Goal: Communication & Community: Answer question/provide support

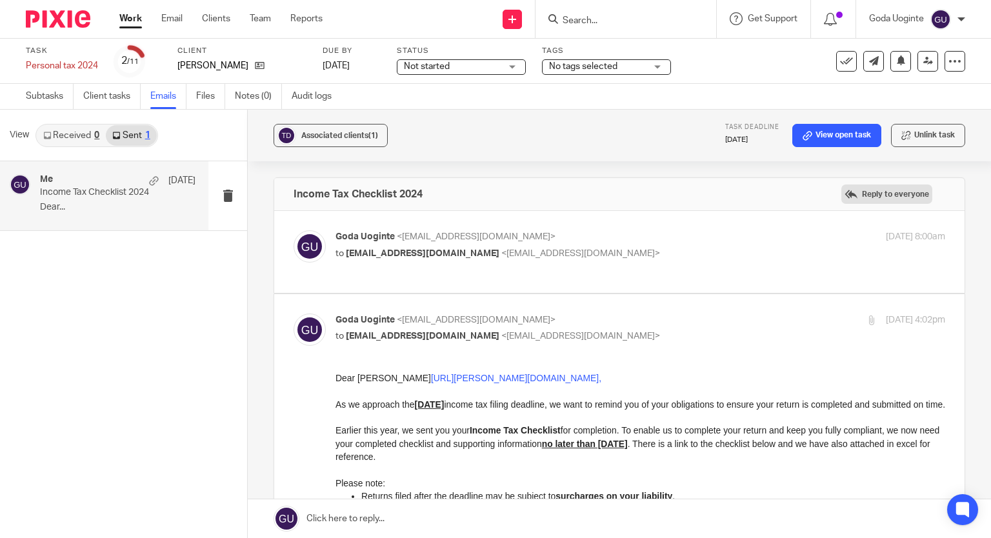
click at [856, 186] on label "Reply to everyone" at bounding box center [886, 194] width 91 height 19
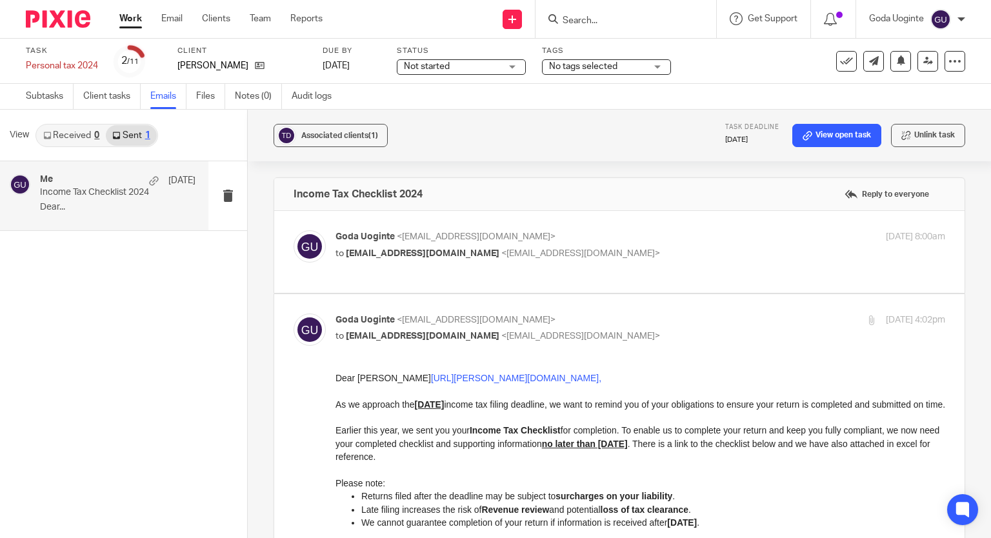
click at [632, 15] on input "Search" at bounding box center [619, 21] width 116 height 12
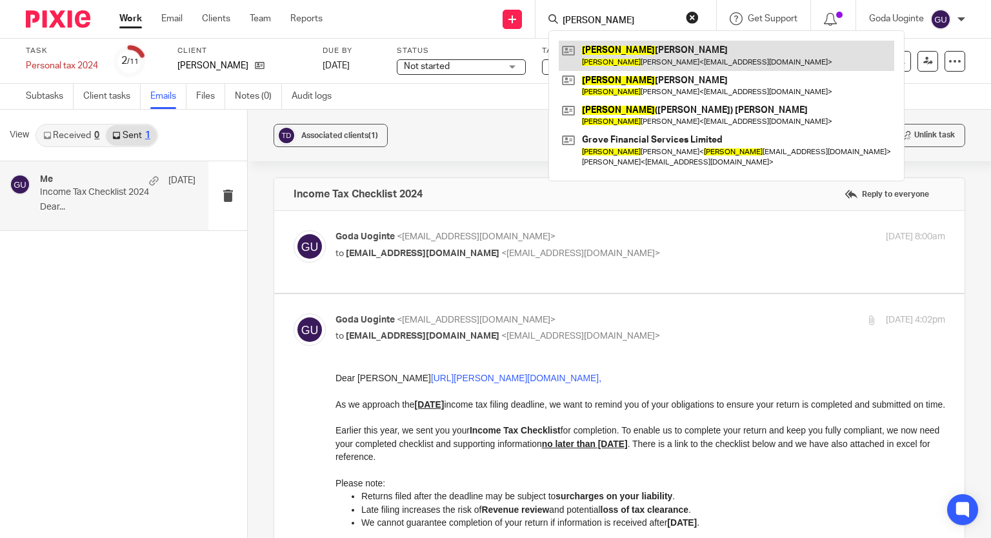
type input "thomas"
click at [625, 55] on link at bounding box center [727, 56] width 336 height 30
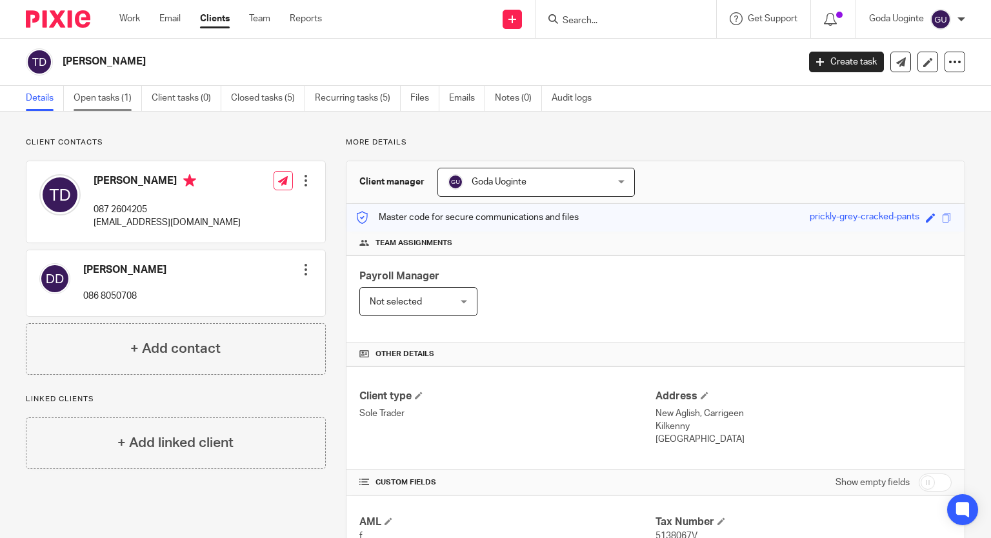
click at [123, 99] on link "Open tasks (1)" at bounding box center [108, 98] width 68 height 25
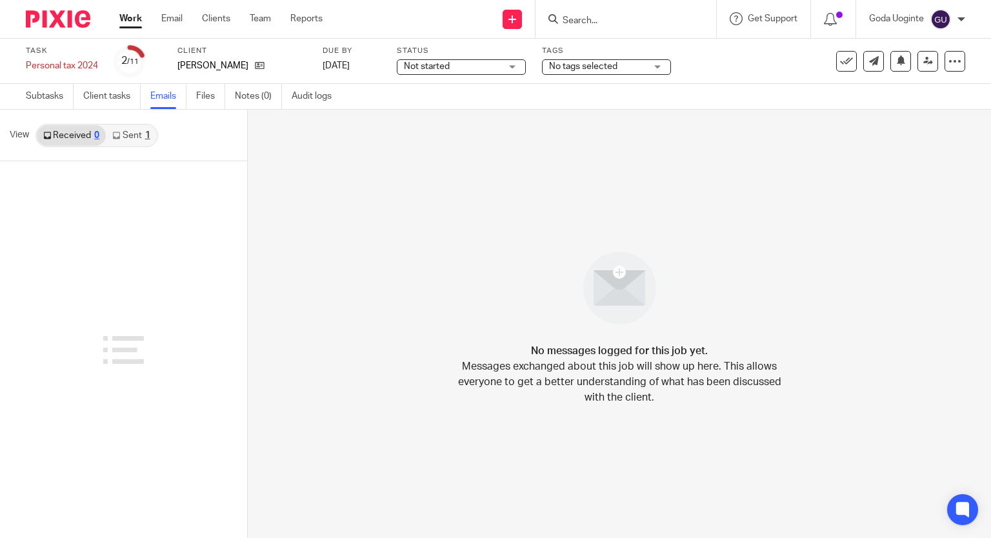
click at [128, 131] on link "Sent 1" at bounding box center [131, 135] width 50 height 21
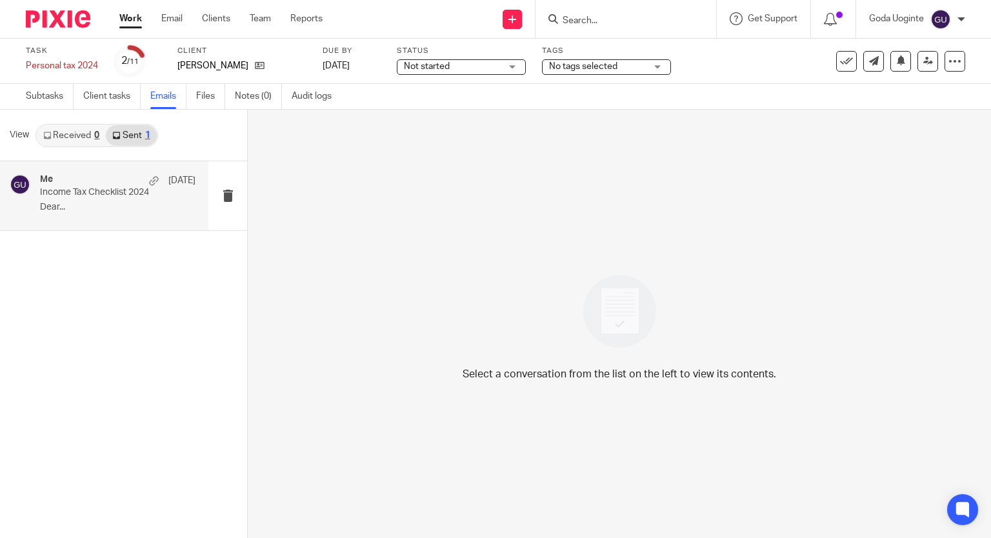
click at [73, 192] on p "Income Tax Checklist 2024" at bounding box center [102, 192] width 125 height 11
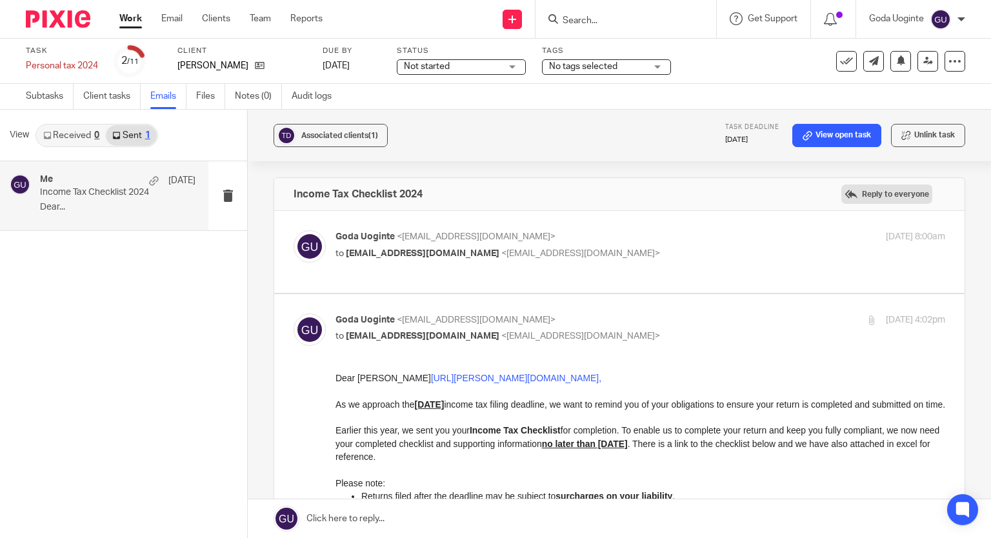
click at [880, 198] on label "Reply to everyone" at bounding box center [886, 194] width 91 height 19
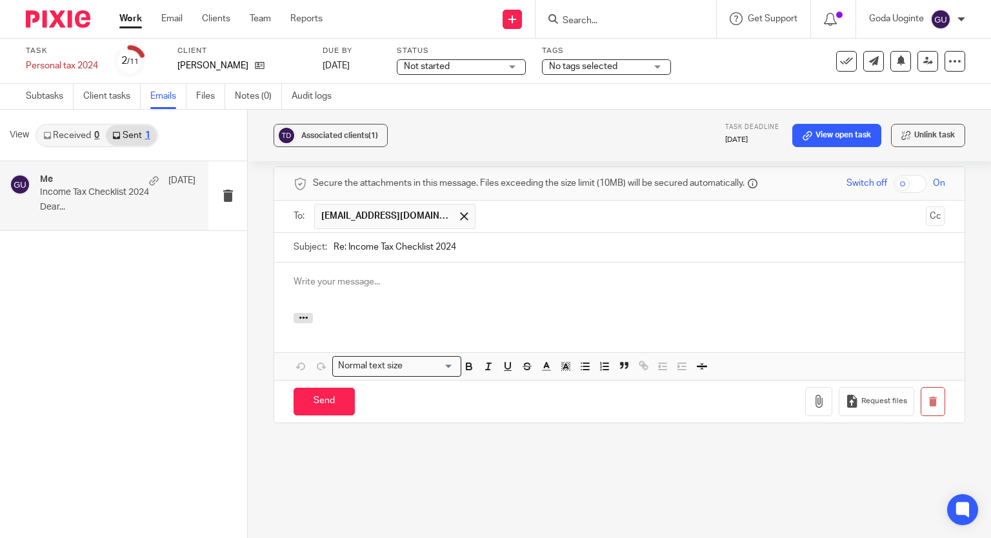
click at [486, 213] on input "text" at bounding box center [701, 216] width 438 height 25
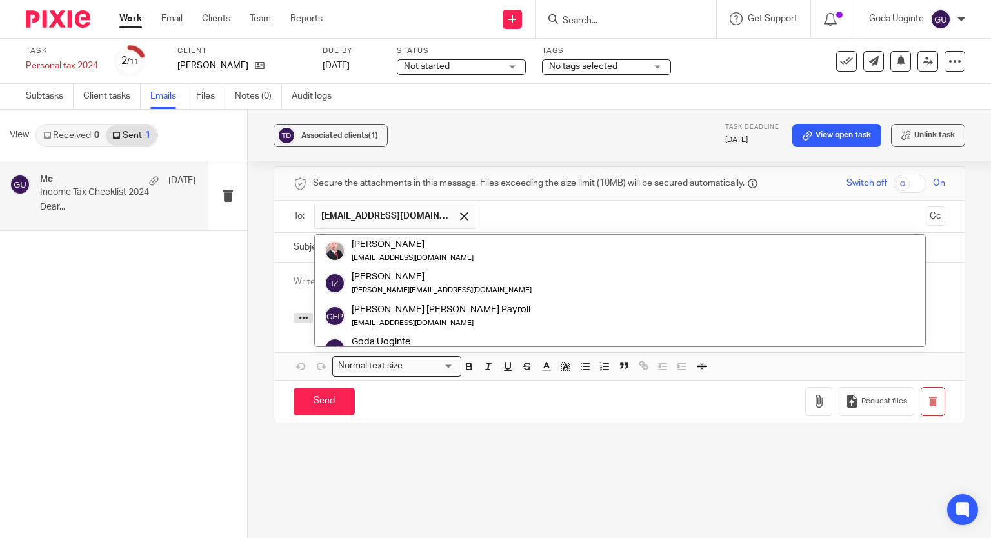
paste input "deedermody@gmail.com"
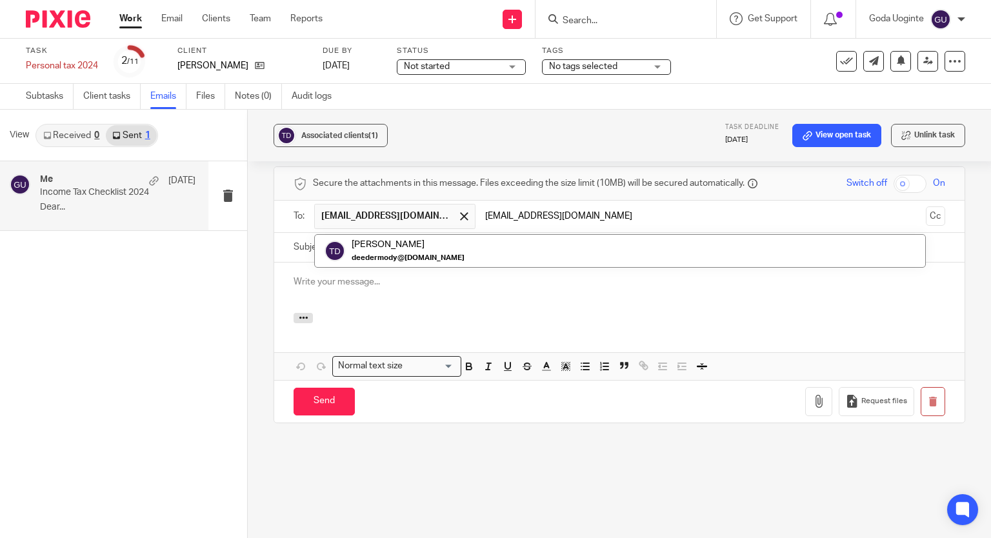
type input "deedermody@gmail.com"
click at [621, 215] on div at bounding box center [628, 215] width 15 height 19
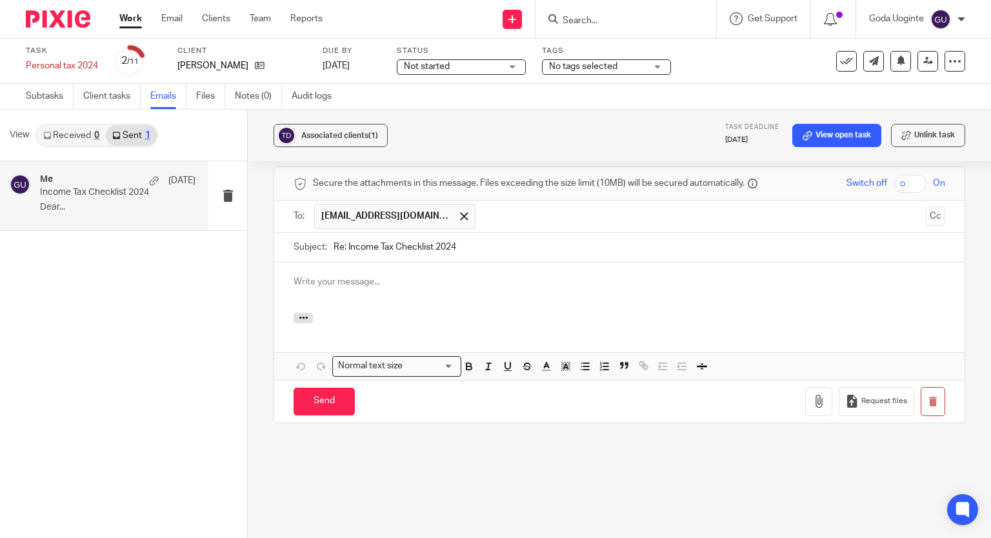
click at [405, 277] on p at bounding box center [620, 282] width 652 height 13
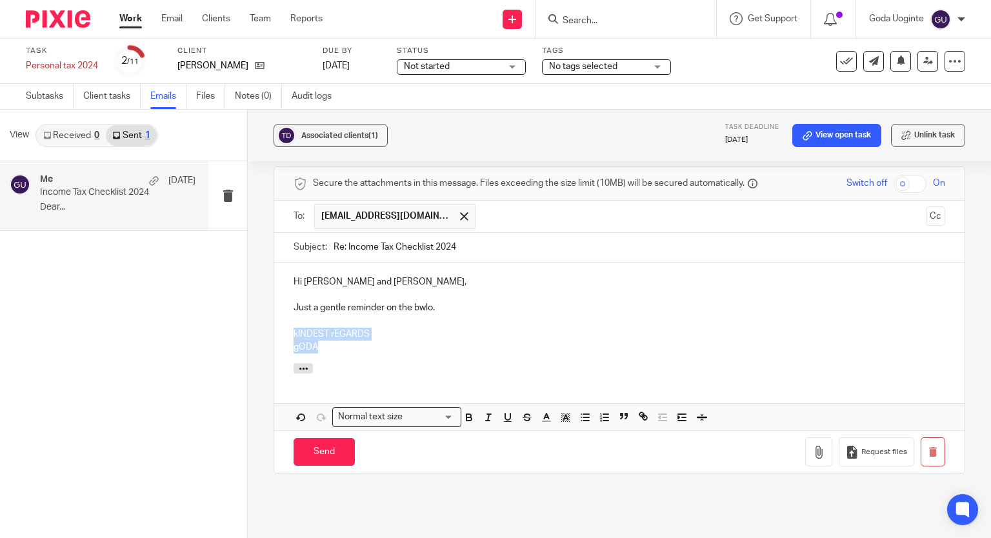
drag, startPoint x: 330, startPoint y: 348, endPoint x: 286, endPoint y: 332, distance: 47.1
click at [286, 332] on div "Hi Thomas and Deirdre, Just a gentle reminder on the bwlo. kINDEST rEGARDS gODA" at bounding box center [619, 313] width 690 height 101
click at [359, 344] on p "Goda" at bounding box center [620, 347] width 652 height 13
click at [416, 304] on p "Just a gentle reminder on the bwlo." at bounding box center [620, 307] width 652 height 13
drag, startPoint x: 429, startPoint y: 304, endPoint x: 415, endPoint y: 304, distance: 14.2
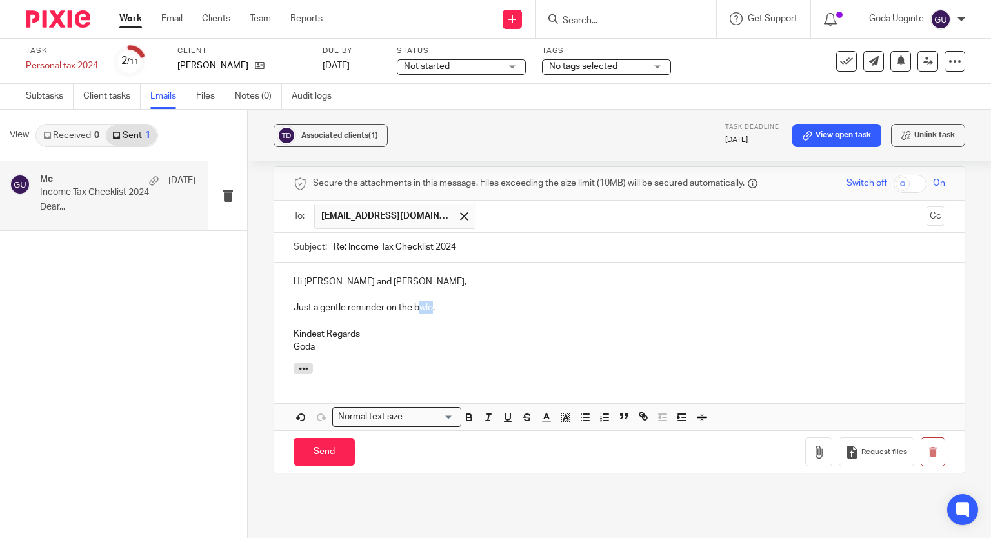
click at [415, 304] on p "Just a gentle reminder on the bwlo." at bounding box center [620, 307] width 652 height 13
click at [523, 336] on p "Kindest Regards" at bounding box center [620, 334] width 652 height 13
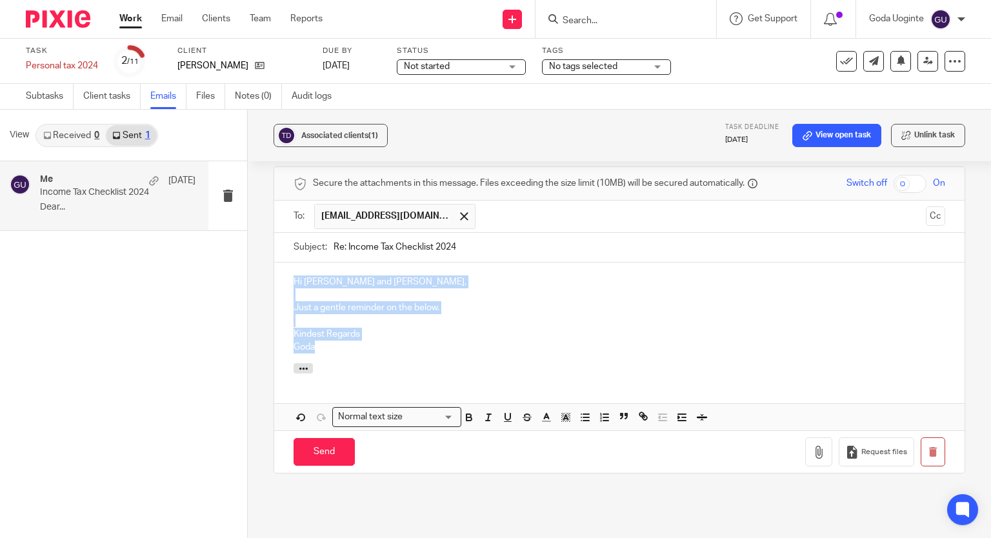
drag, startPoint x: 348, startPoint y: 350, endPoint x: 280, endPoint y: 277, distance: 100.4
click at [280, 277] on div "Hi Thomas and Deirdre, Just a gentle reminder on the below. Kindest Regards Goda" at bounding box center [619, 313] width 690 height 101
copy div "Hi Thomas and Deirdre, Just a gentle reminder on the below. Kindest Regards Goda"
click at [336, 456] on input "Send" at bounding box center [324, 452] width 61 height 28
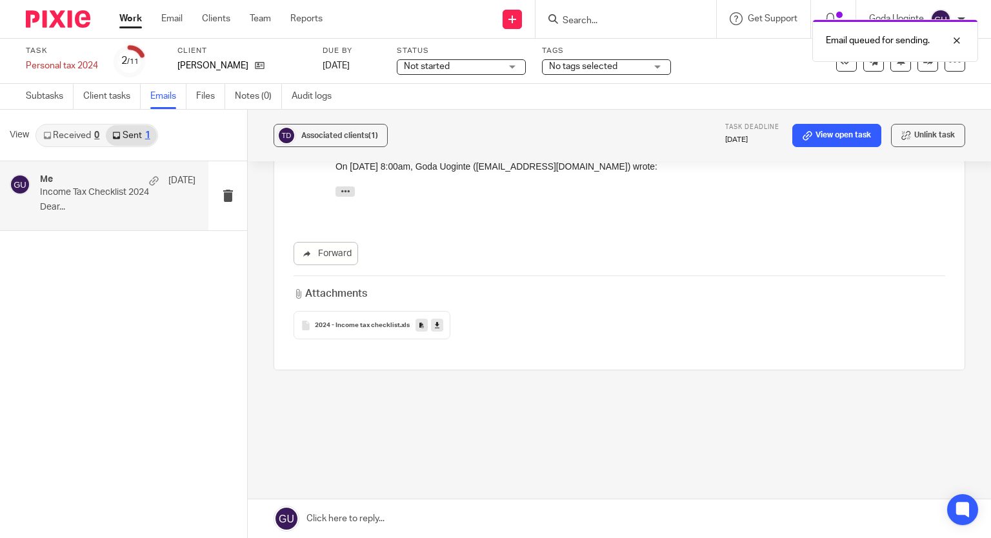
scroll to position [514, 0]
click at [632, 22] on input "Search" at bounding box center [619, 21] width 116 height 12
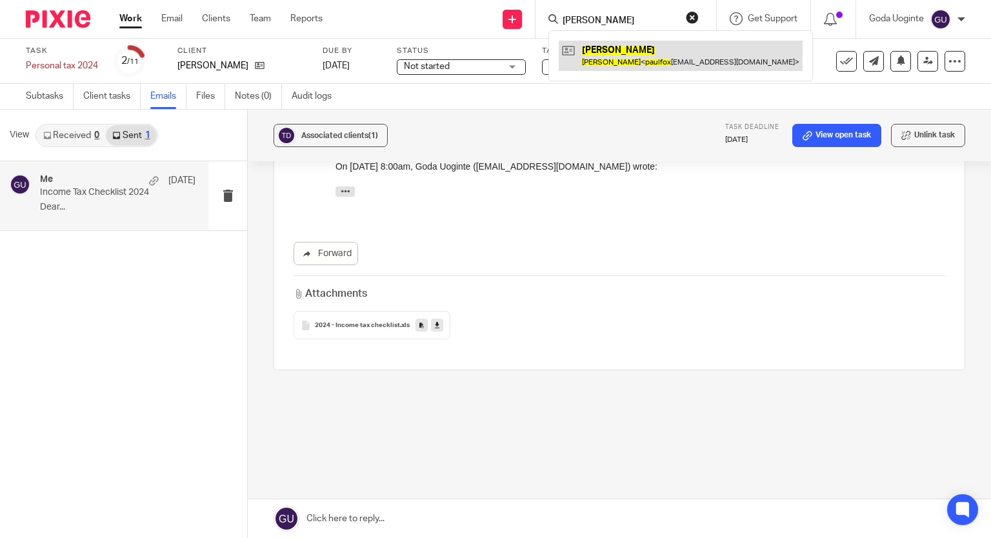
type input "paul fox"
click at [635, 63] on link at bounding box center [681, 56] width 244 height 30
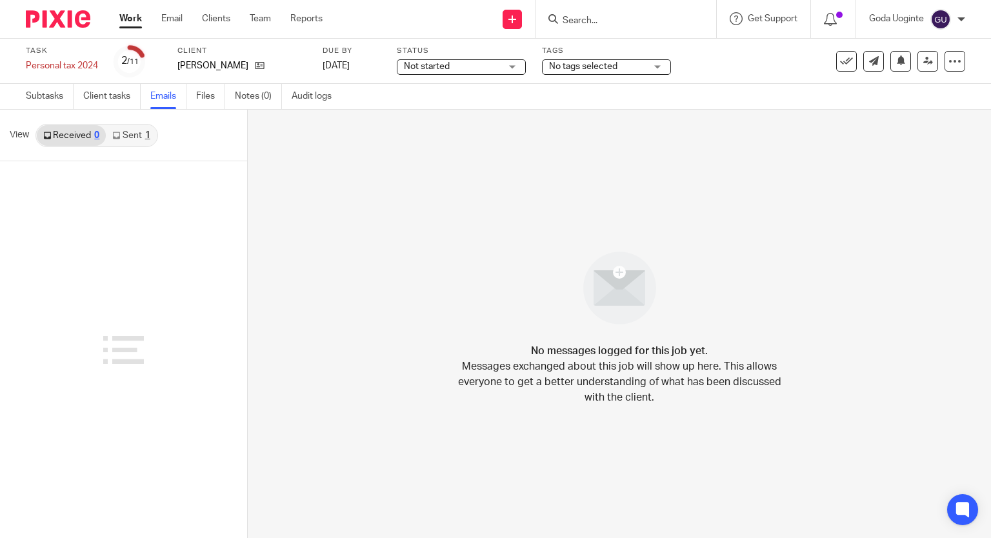
click at [134, 134] on link "Sent 1" at bounding box center [131, 135] width 50 height 21
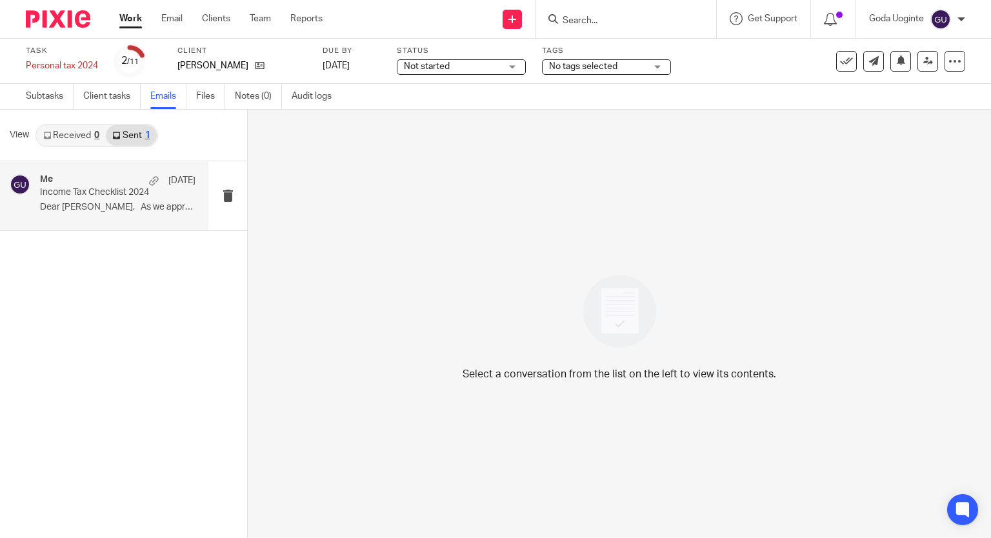
click at [92, 187] on p "Income Tax Checklist 2024" at bounding box center [102, 192] width 125 height 11
